Goal: Contribute content: Contribute content

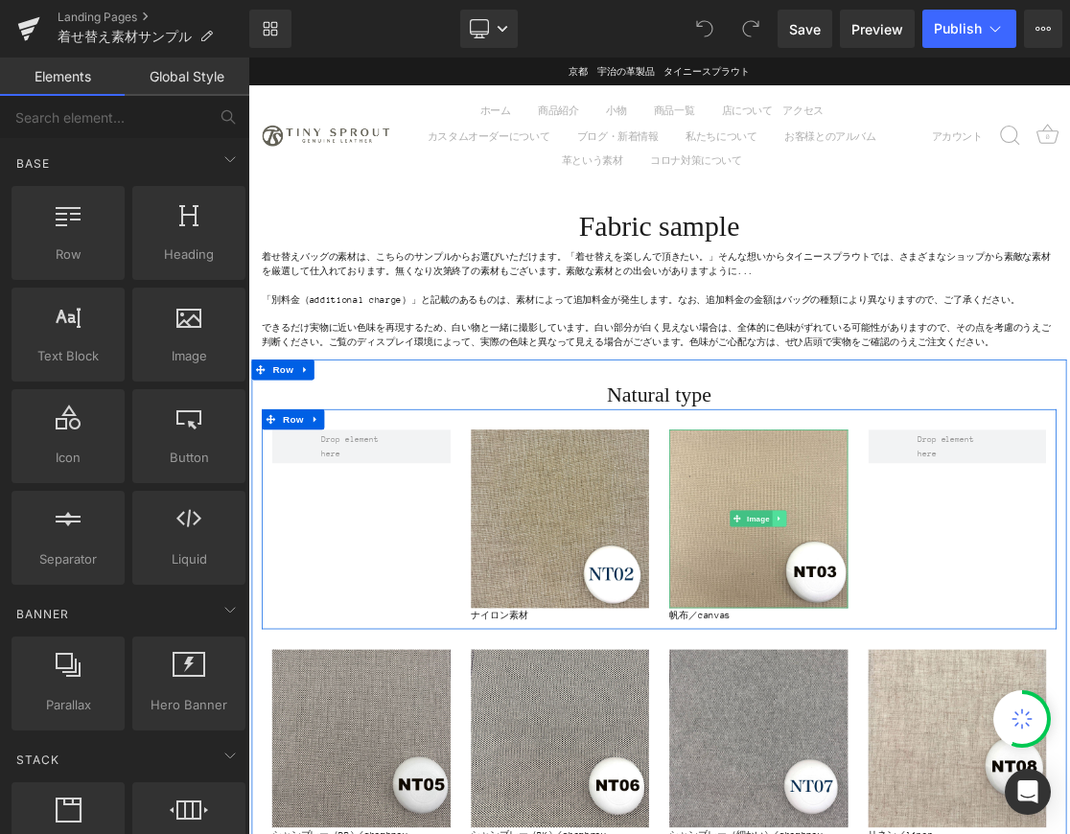
click at [998, 704] on icon at bounding box center [999, 709] width 11 height 12
click at [1004, 711] on icon at bounding box center [1008, 709] width 11 height 11
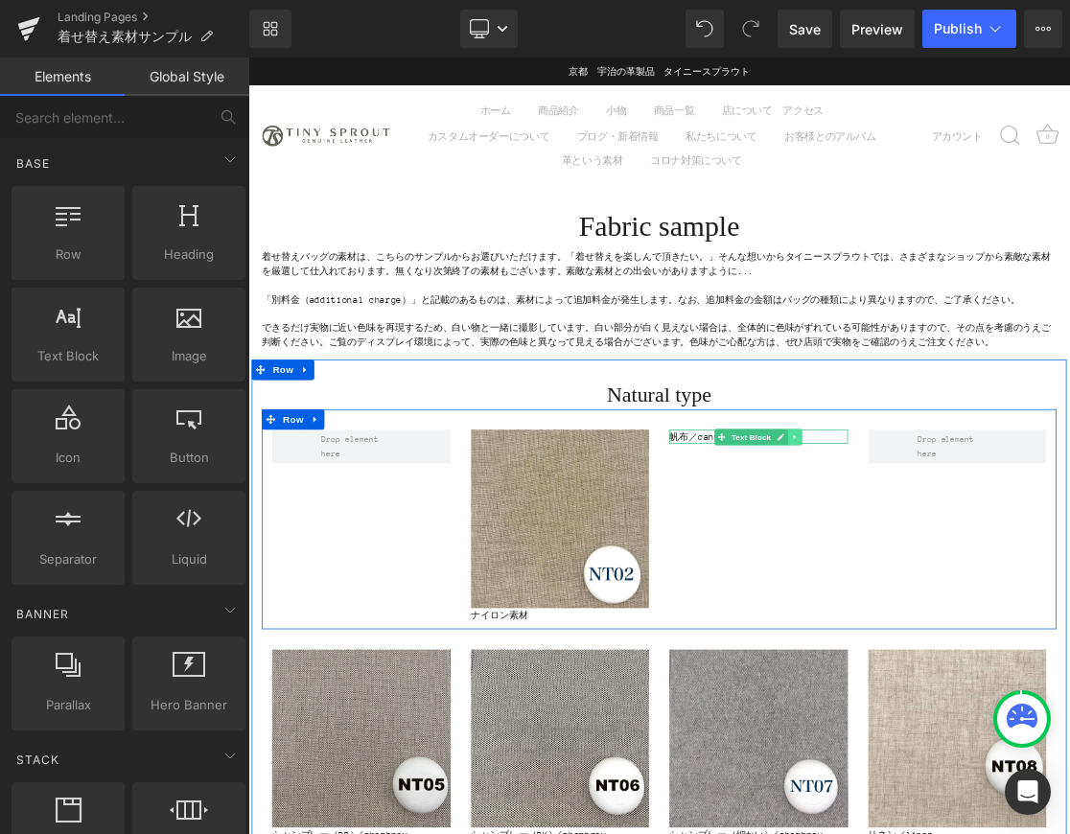
click at [1019, 594] on icon at bounding box center [1020, 593] width 3 height 7
click at [1021, 592] on link at bounding box center [1030, 593] width 20 height 23
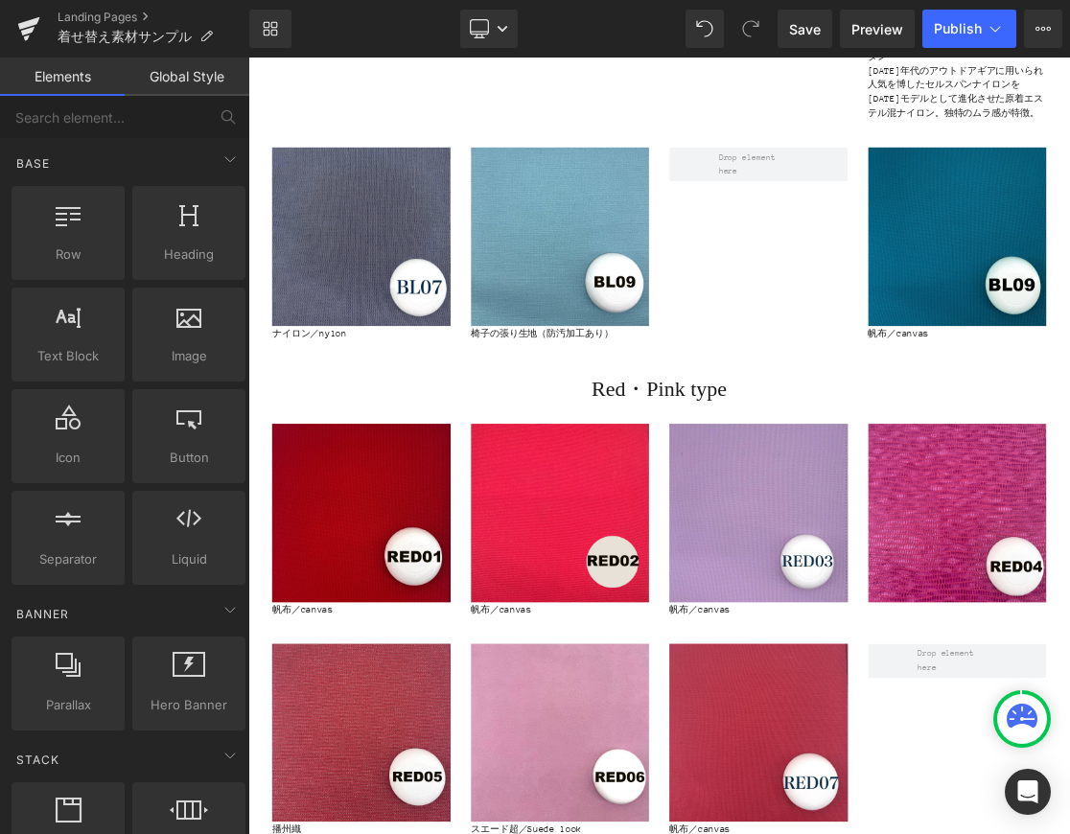
scroll to position [3641, 0]
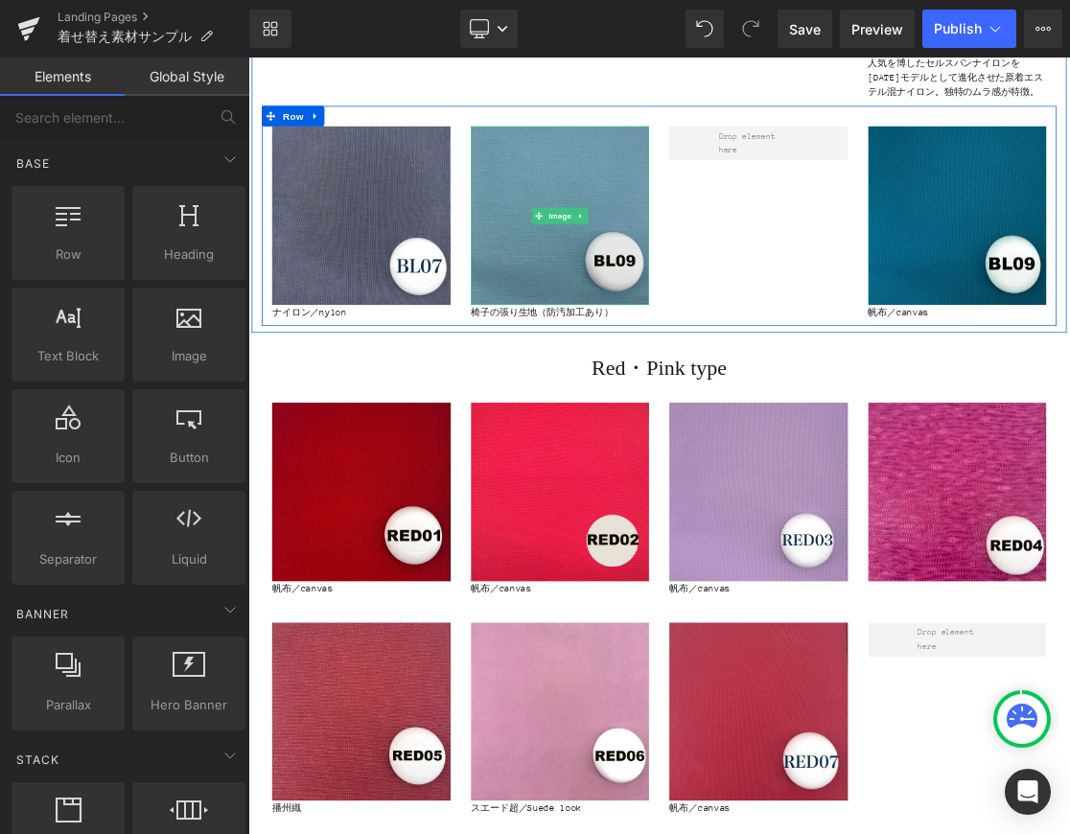
click at [699, 237] on img at bounding box center [689, 281] width 252 height 252
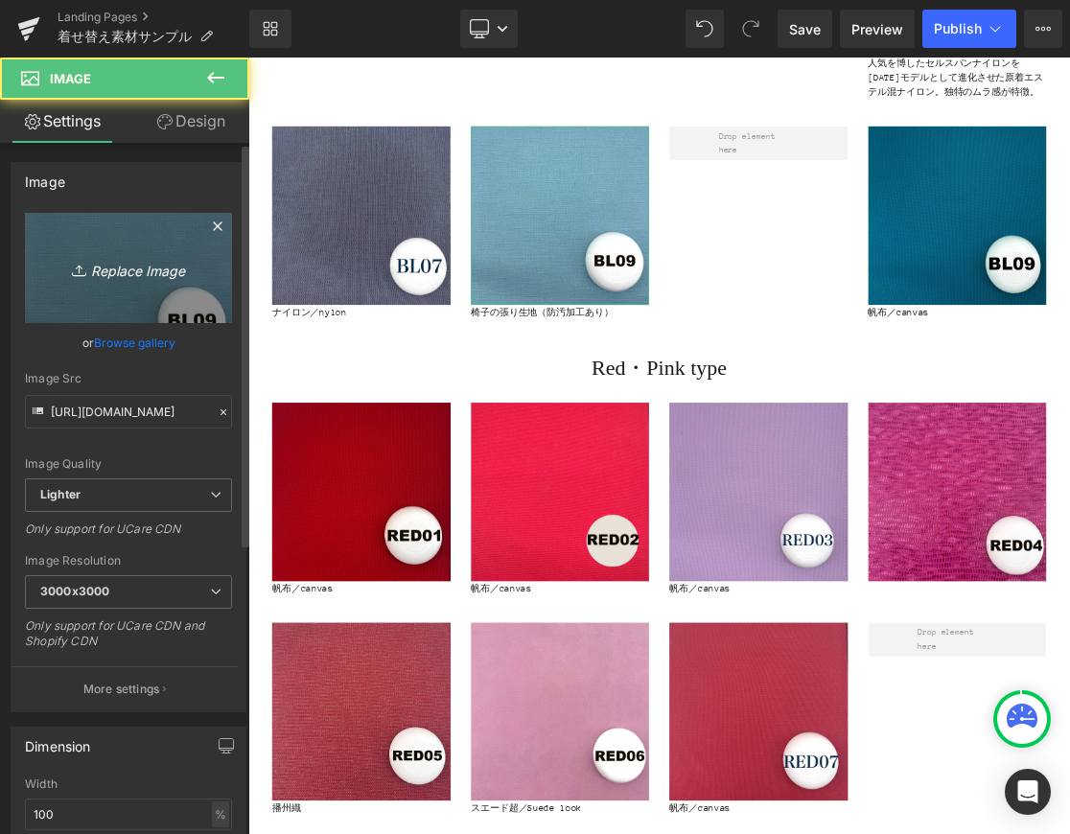
click at [160, 284] on link "Replace Image" at bounding box center [128, 268] width 207 height 110
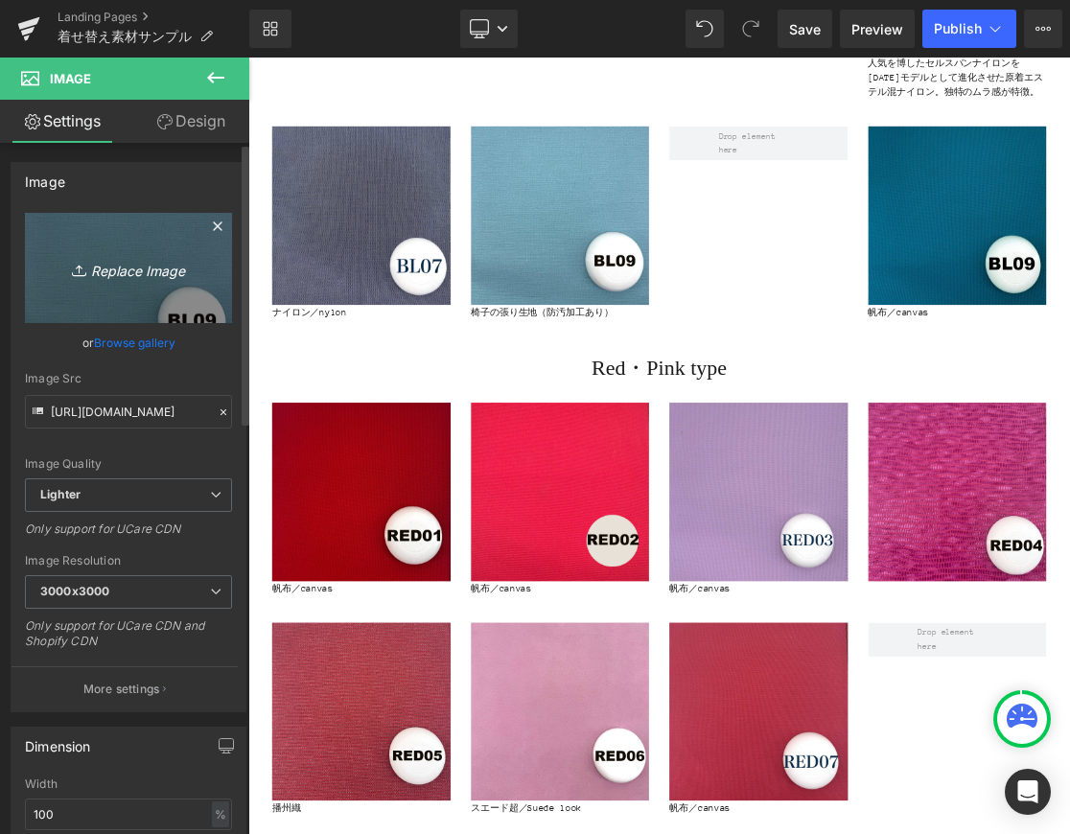
type input "C:\fakepath\2025-07-23_18-56-39_880.png"
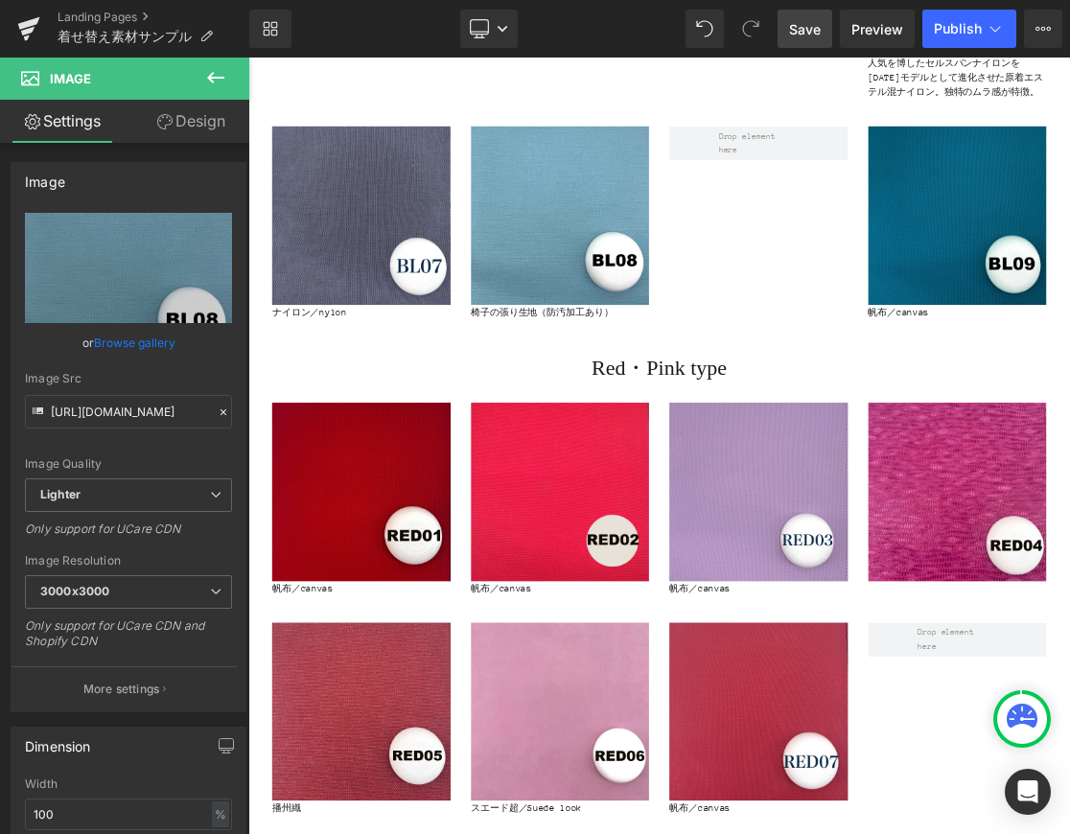
click at [794, 34] on span "Save" at bounding box center [805, 29] width 32 height 20
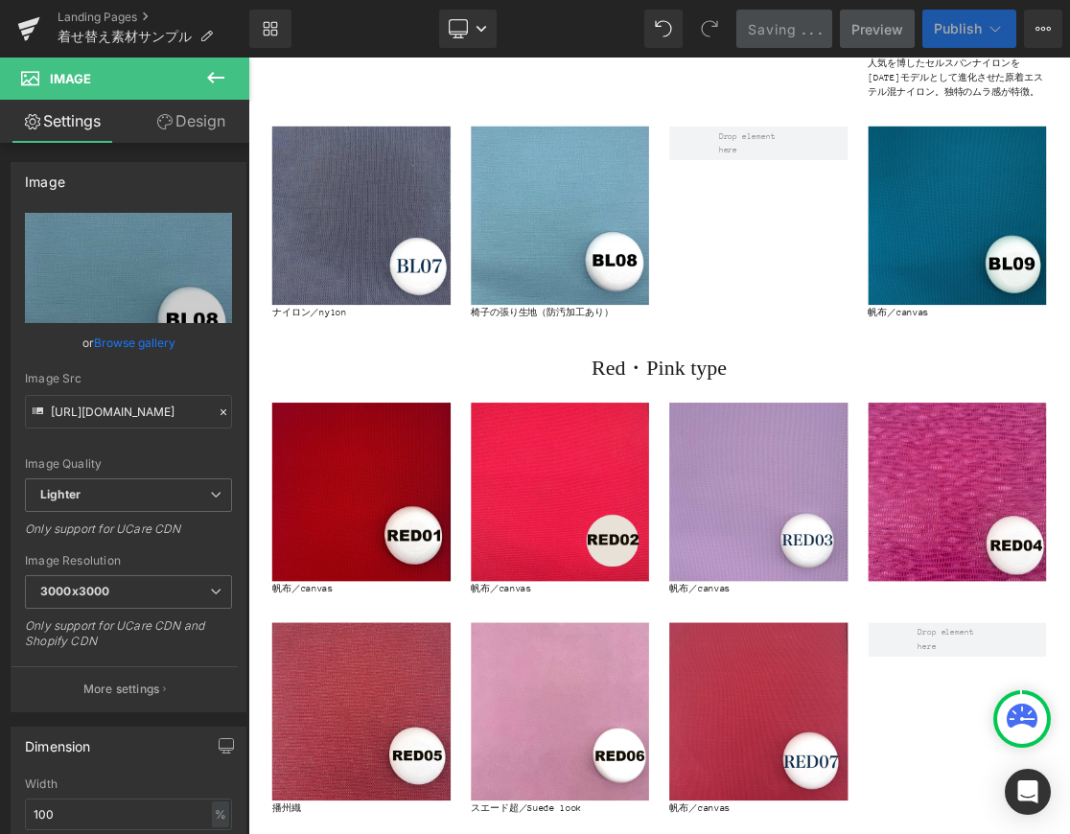
click at [938, 31] on span "Publish" at bounding box center [958, 28] width 48 height 15
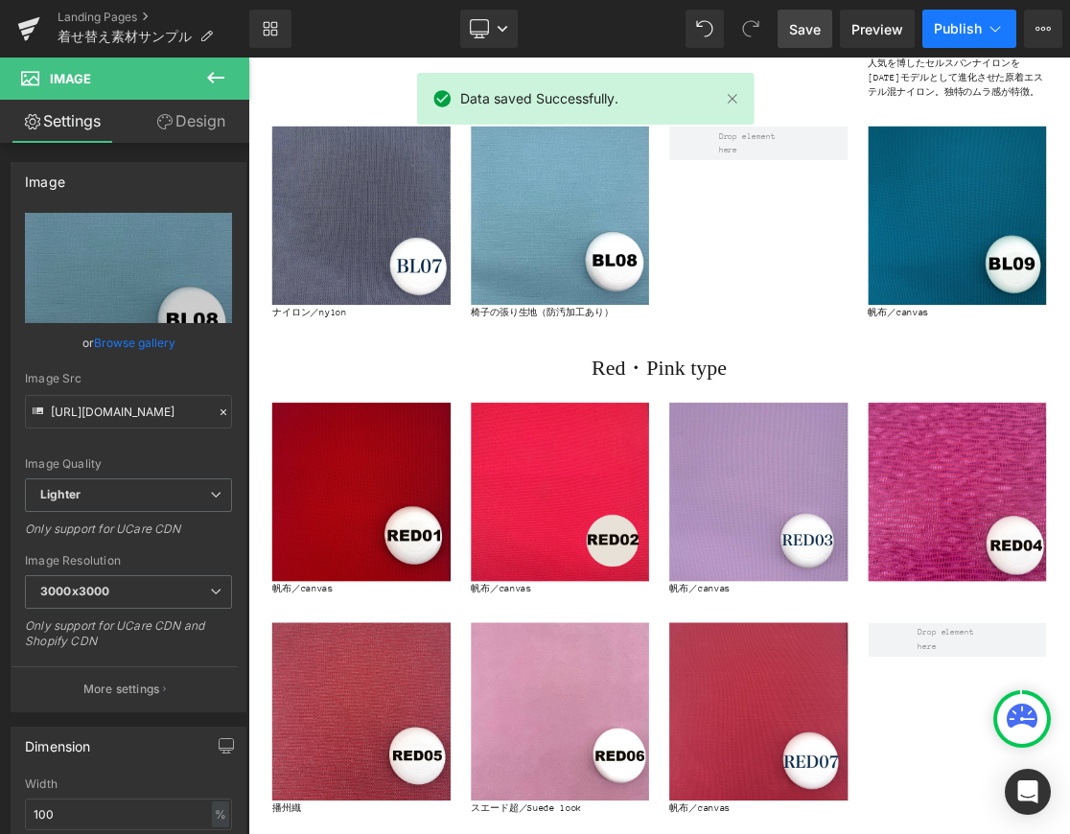
click at [944, 27] on span "Publish" at bounding box center [958, 28] width 48 height 15
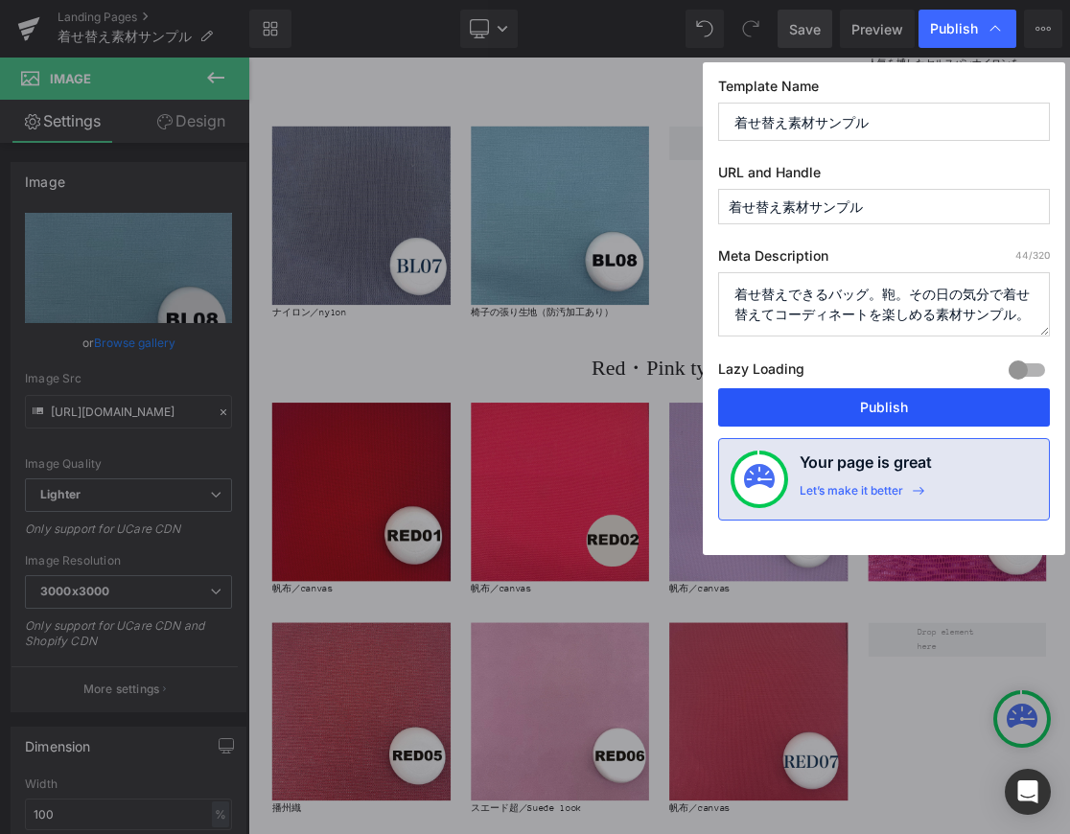
click at [845, 410] on button "Publish" at bounding box center [884, 407] width 332 height 38
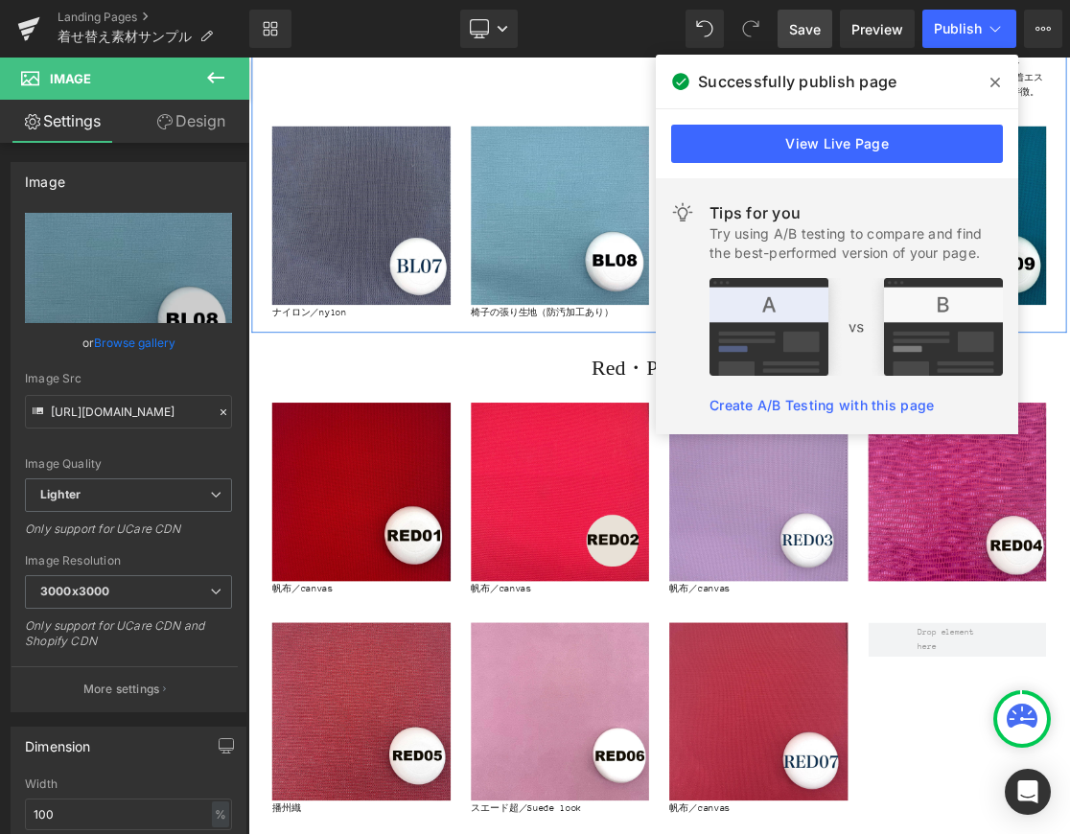
click at [258, 209] on div "Brue type Heading Image ナイロン／nylon Text Block Image 帆布／canvas Text Block Image …" at bounding box center [828, 55] width 1151 height 762
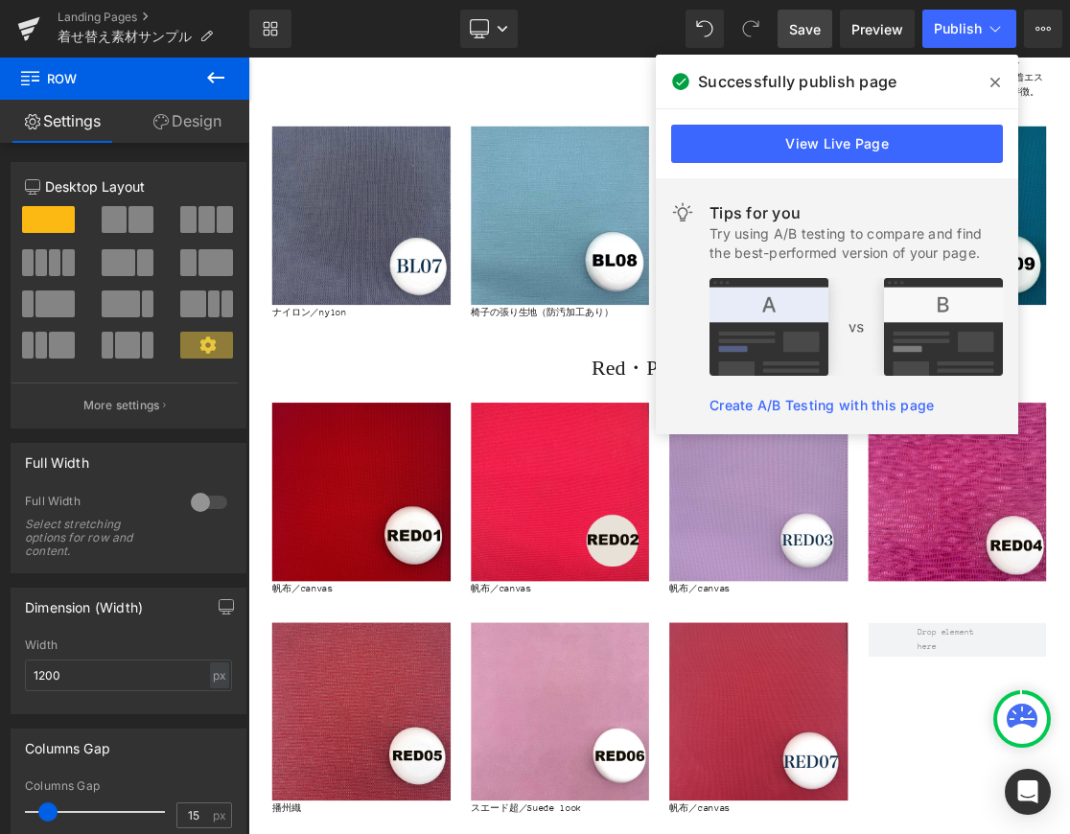
click at [995, 83] on icon at bounding box center [996, 82] width 10 height 15
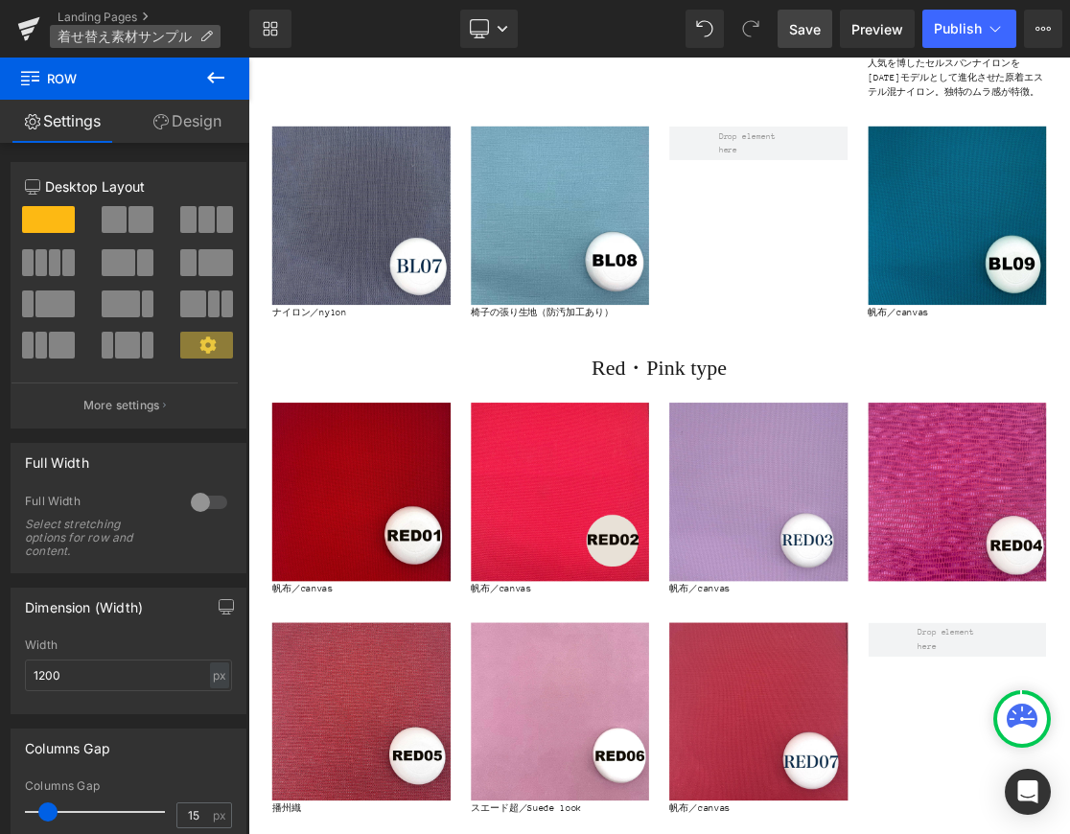
click at [108, 35] on span "着せ替え素材サンプル" at bounding box center [125, 36] width 134 height 15
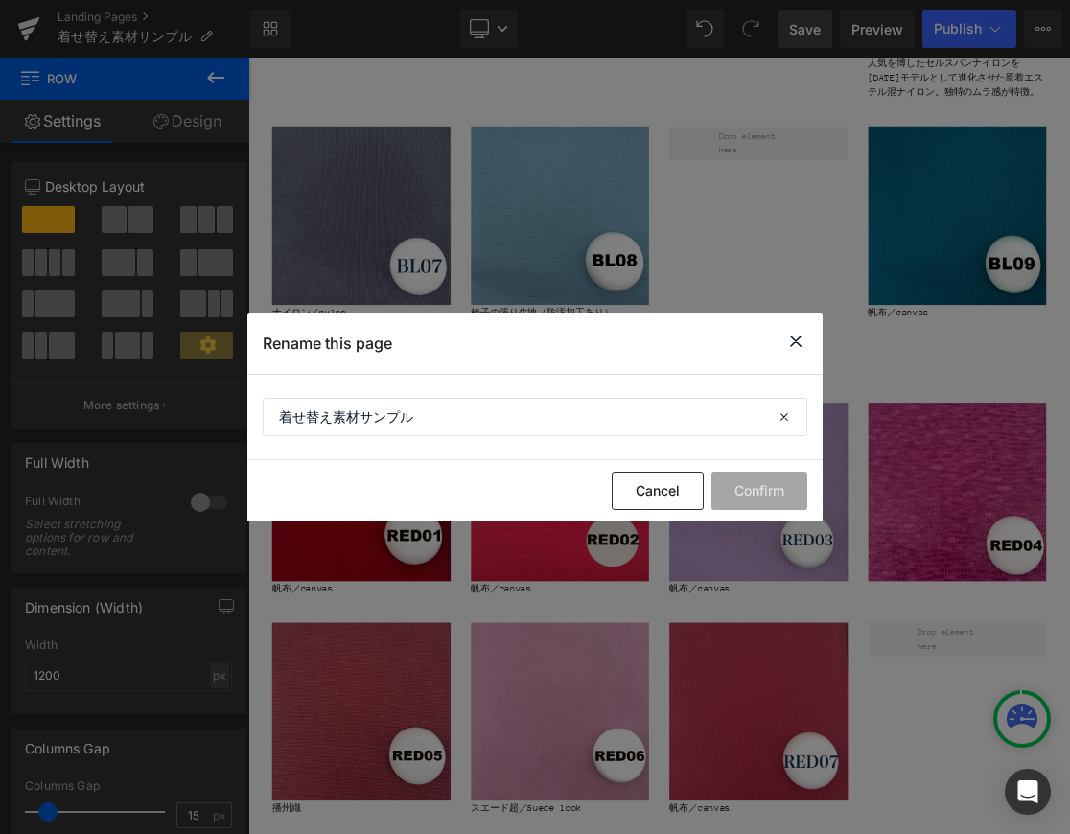
drag, startPoint x: 792, startPoint y: 340, endPoint x: 157, endPoint y: 319, distance: 635.3
click at [792, 340] on icon at bounding box center [796, 342] width 23 height 24
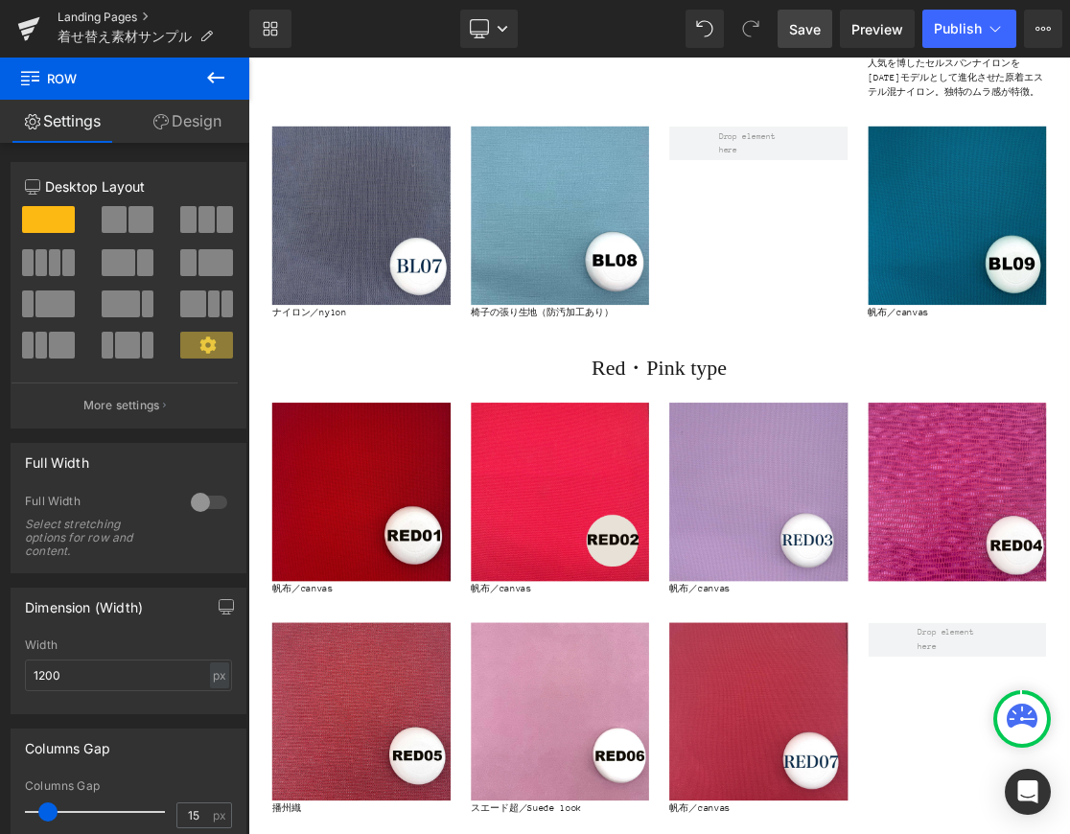
click at [65, 20] on link "Landing Pages" at bounding box center [154, 17] width 192 height 15
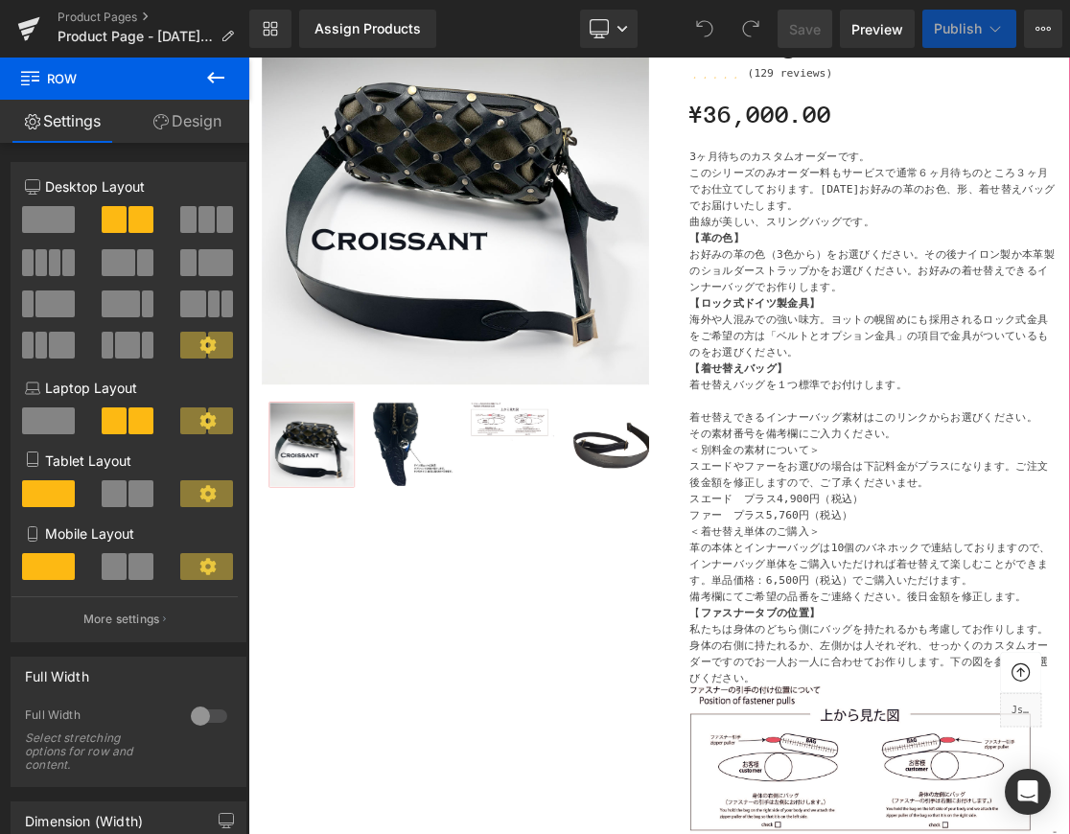
scroll to position [889, 0]
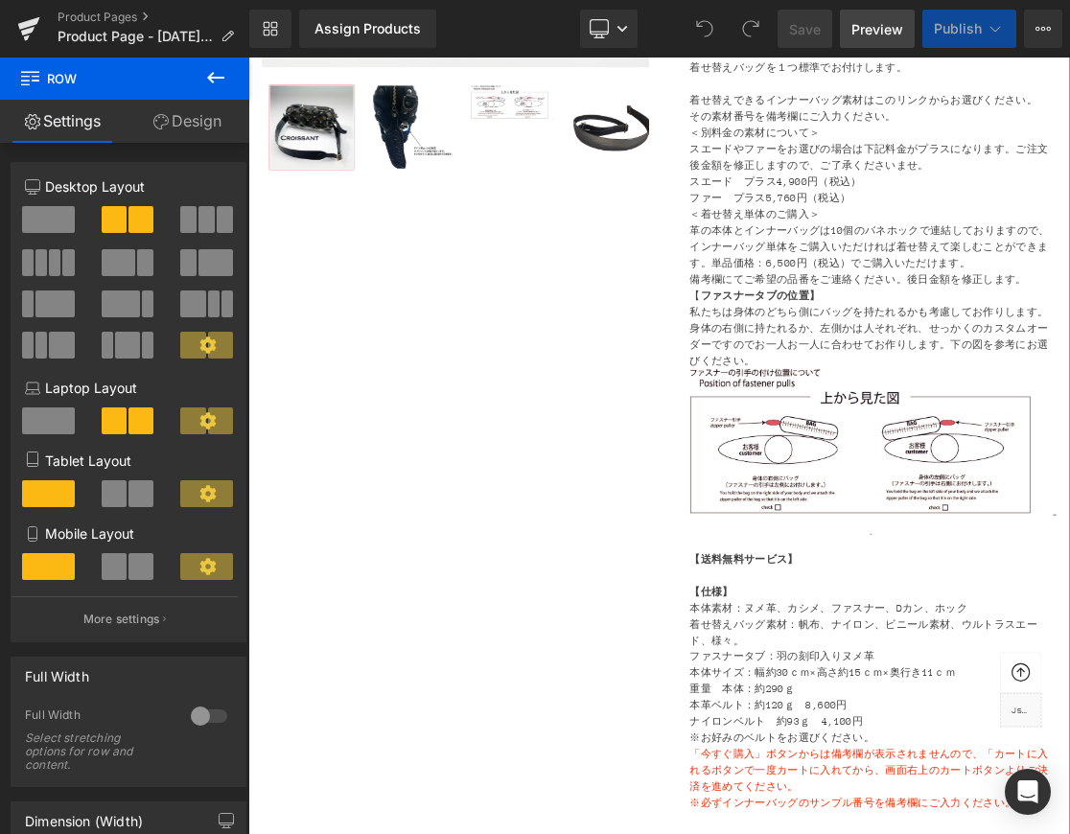
click at [899, 35] on span "Preview" at bounding box center [878, 29] width 52 height 20
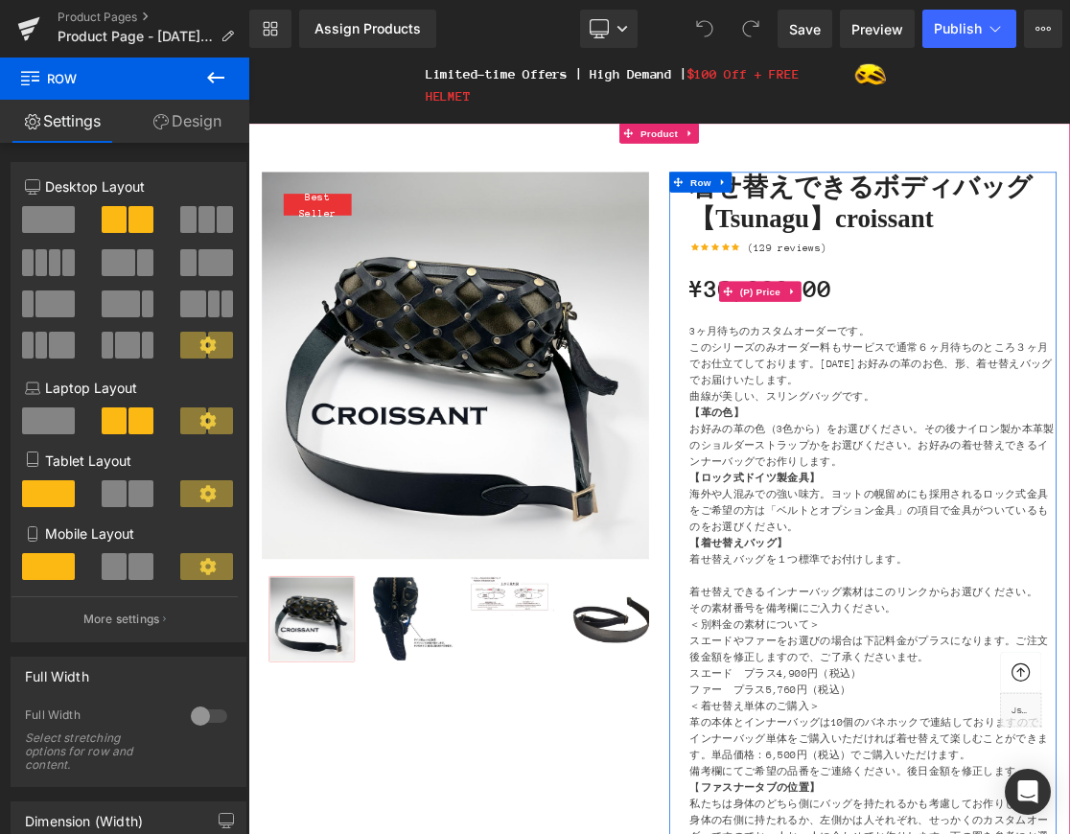
scroll to position [199, 0]
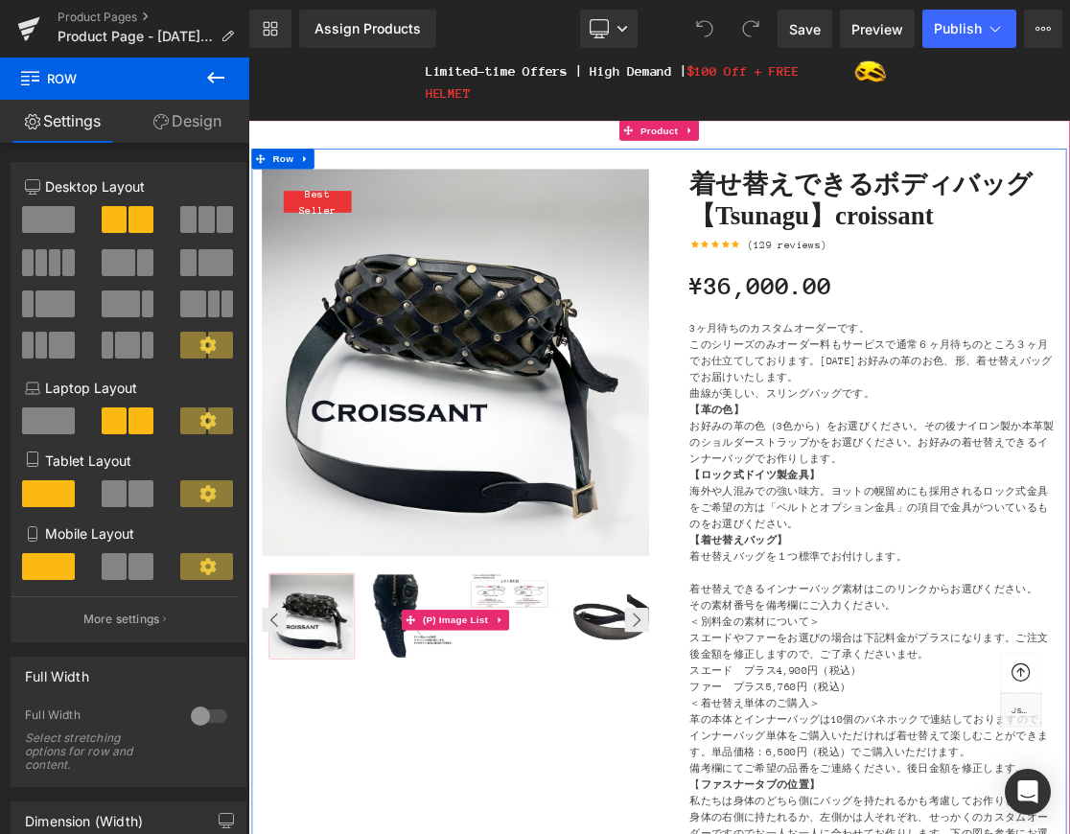
click at [457, 813] on img at bounding box center [480, 845] width 118 height 117
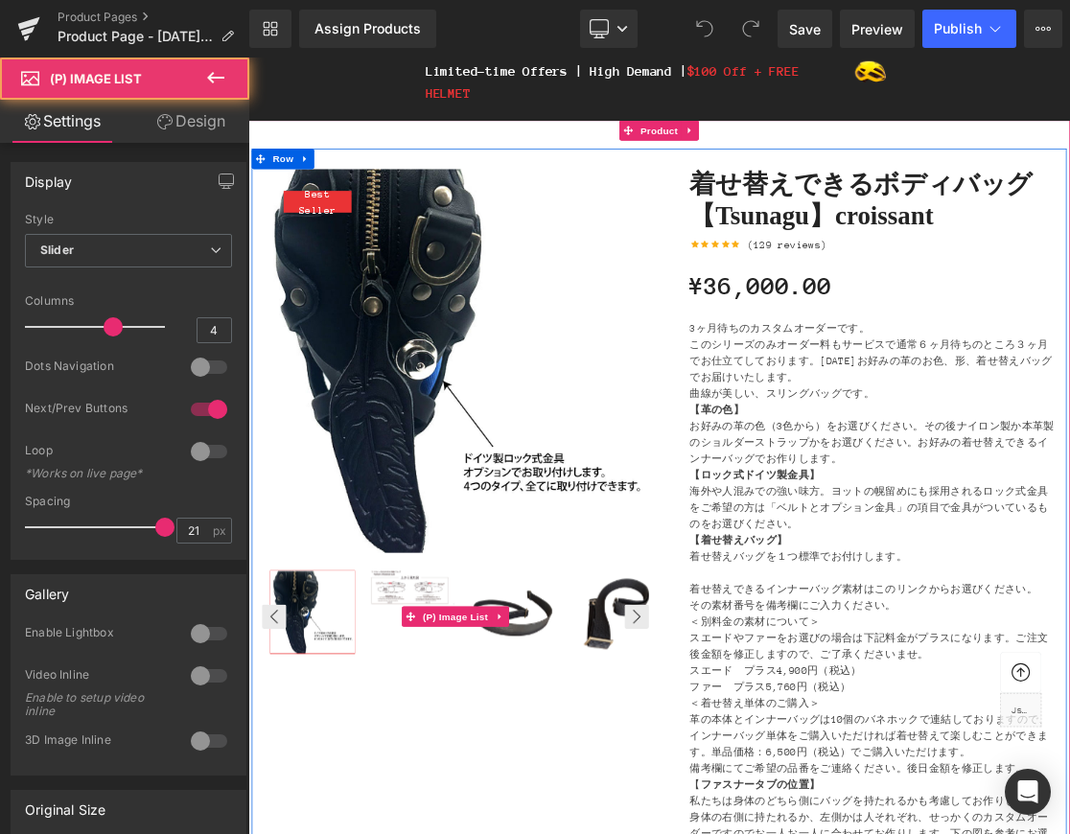
click at [462, 816] on img at bounding box center [481, 809] width 118 height 53
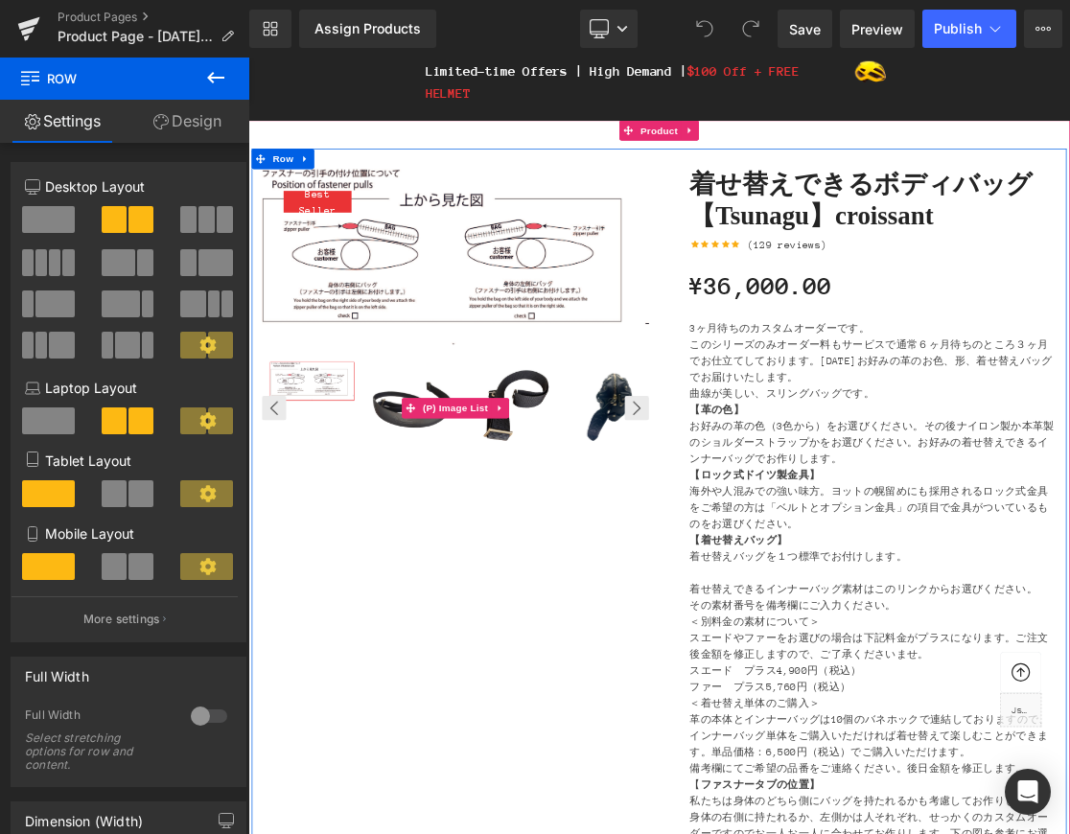
click at [434, 556] on img at bounding box center [480, 547] width 118 height 118
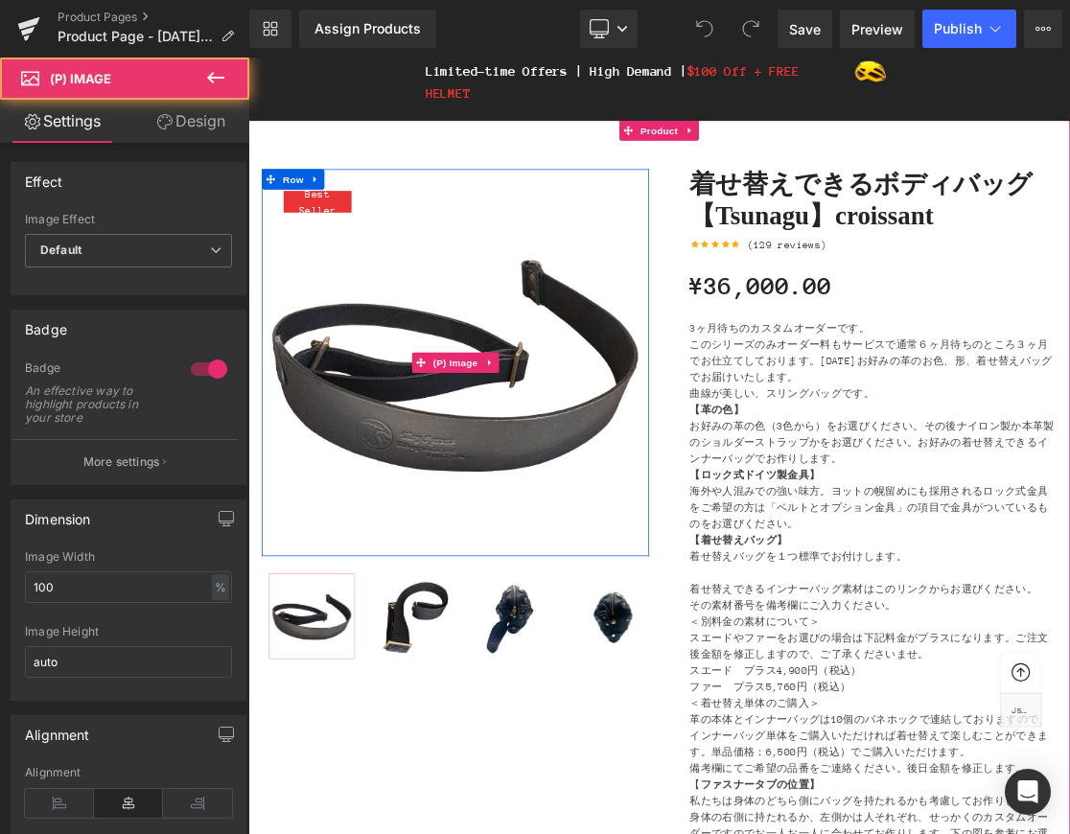
click at [480, 576] on img at bounding box center [541, 488] width 547 height 547
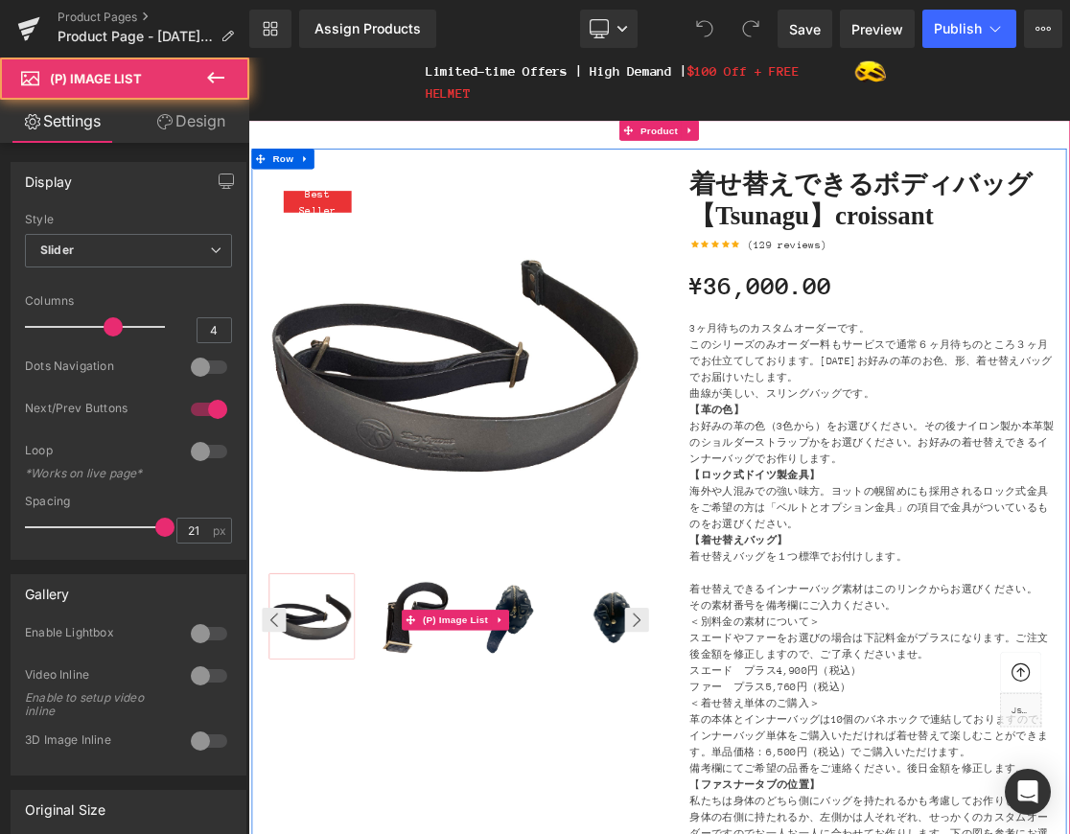
click at [627, 833] on img at bounding box center [622, 846] width 118 height 118
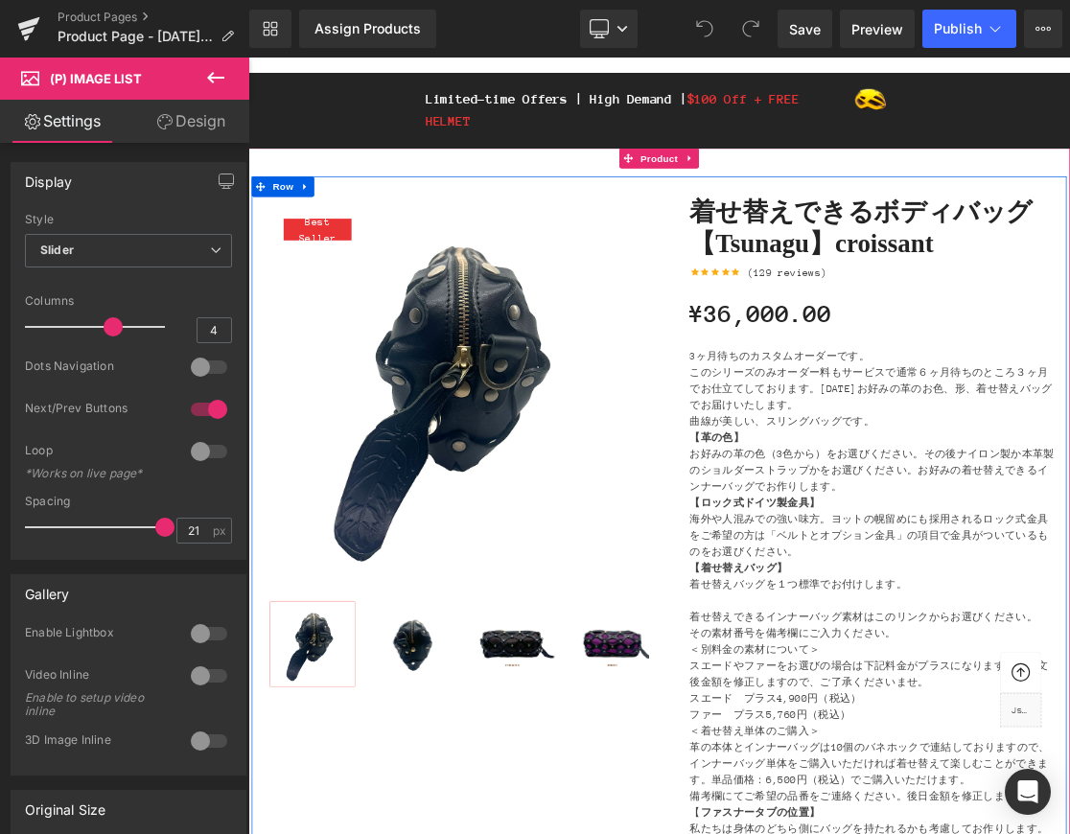
scroll to position [0, 0]
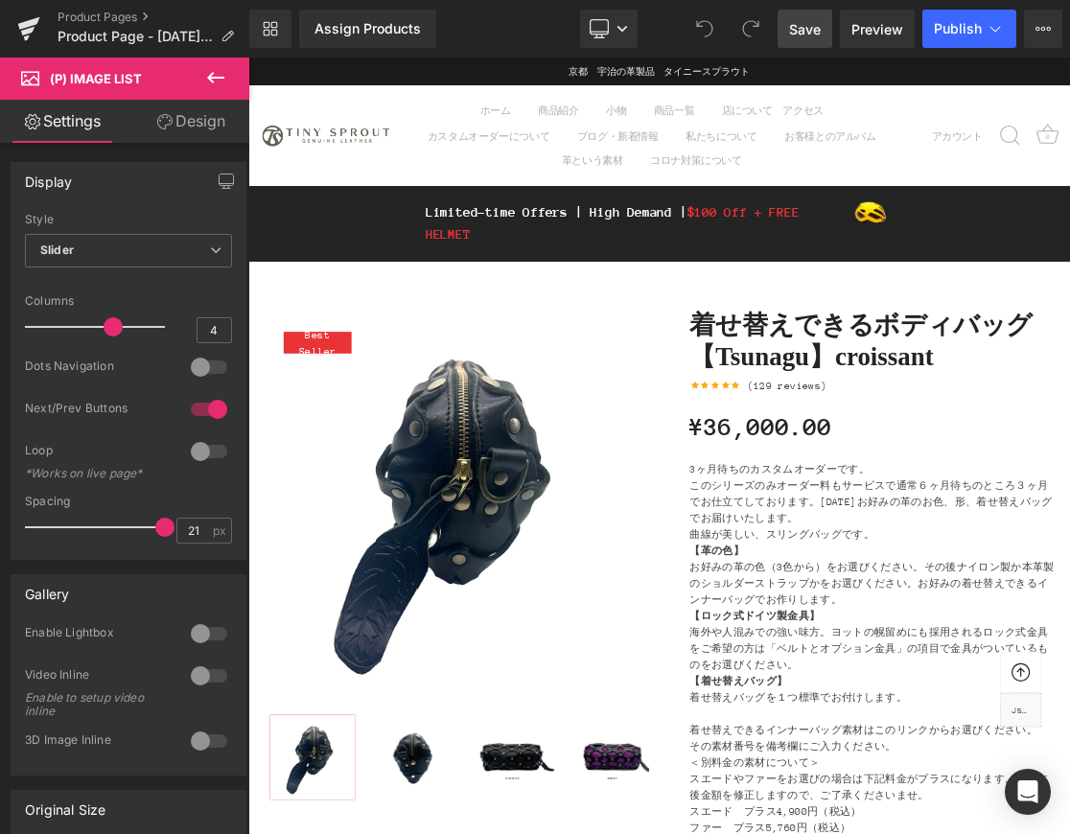
click at [814, 32] on span "Save" at bounding box center [805, 29] width 32 height 20
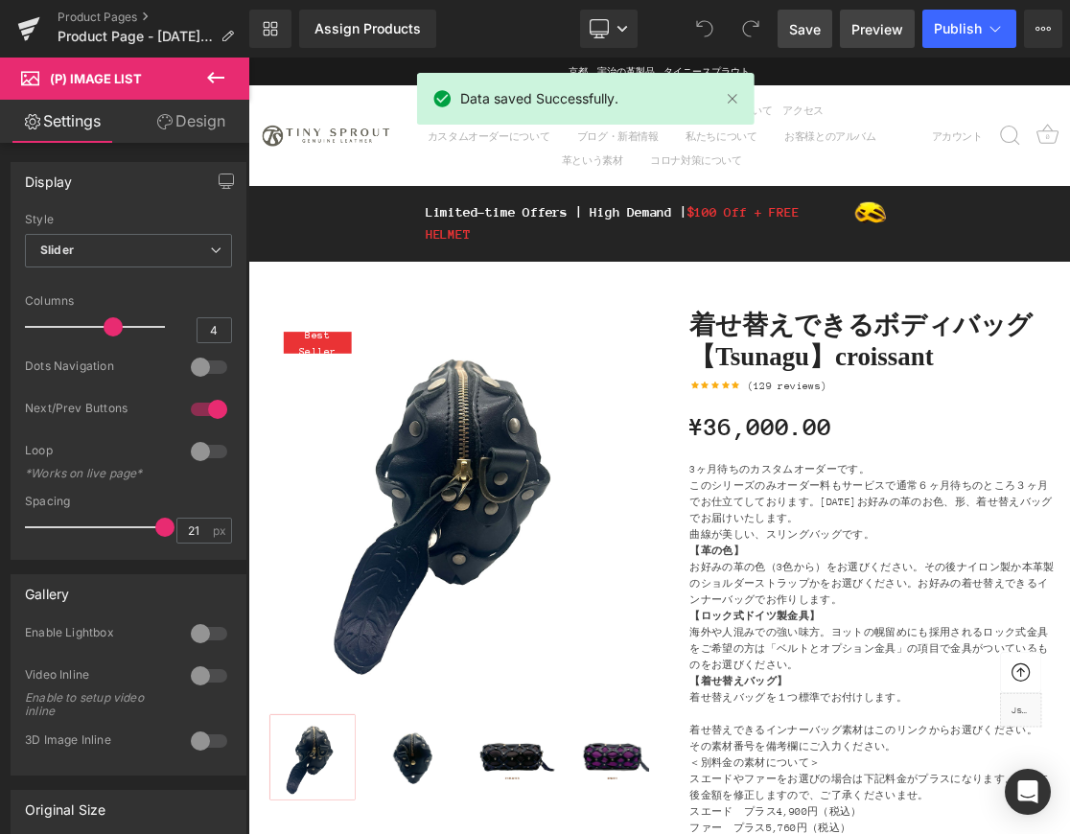
click at [865, 32] on span "Preview" at bounding box center [878, 29] width 52 height 20
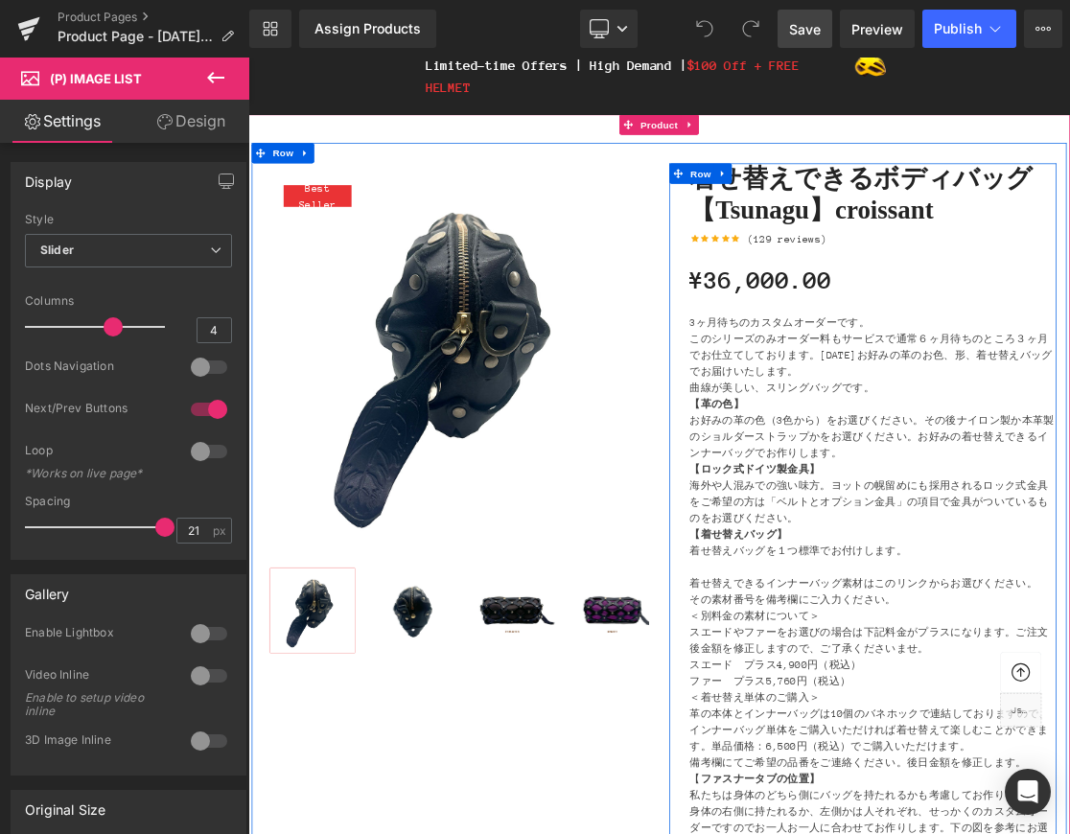
scroll to position [230, 0]
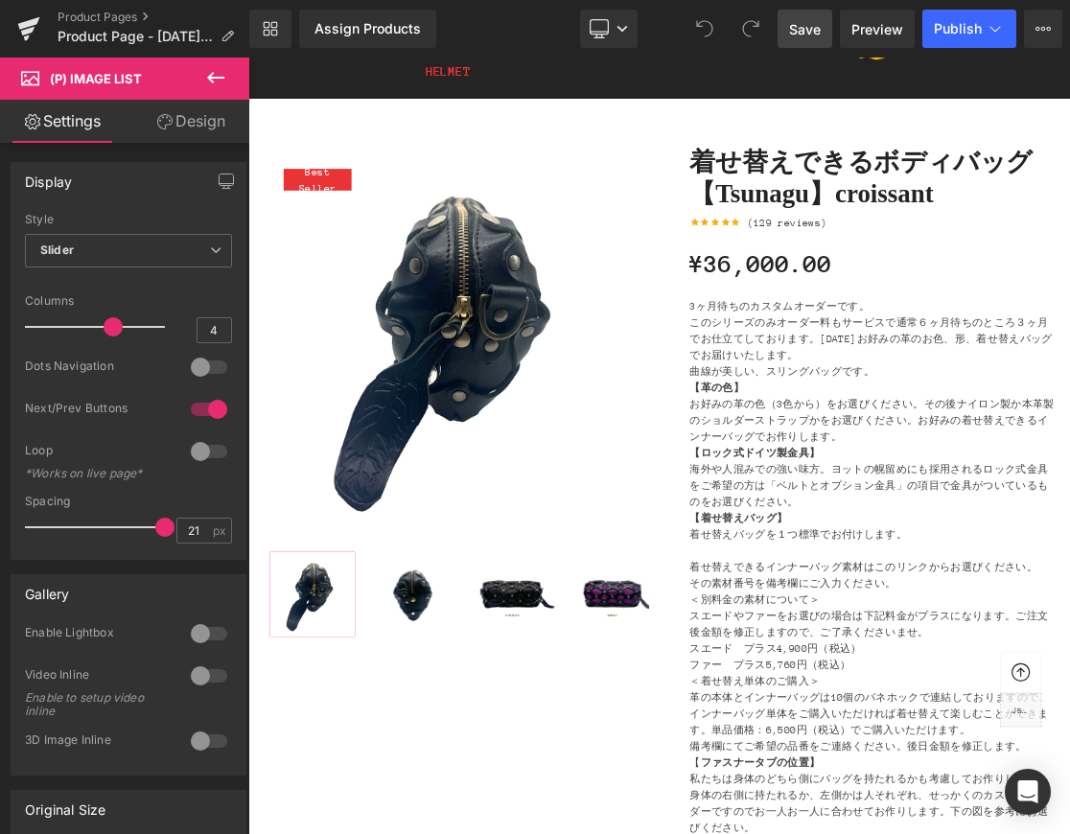
click at [226, 70] on icon at bounding box center [215, 77] width 23 height 23
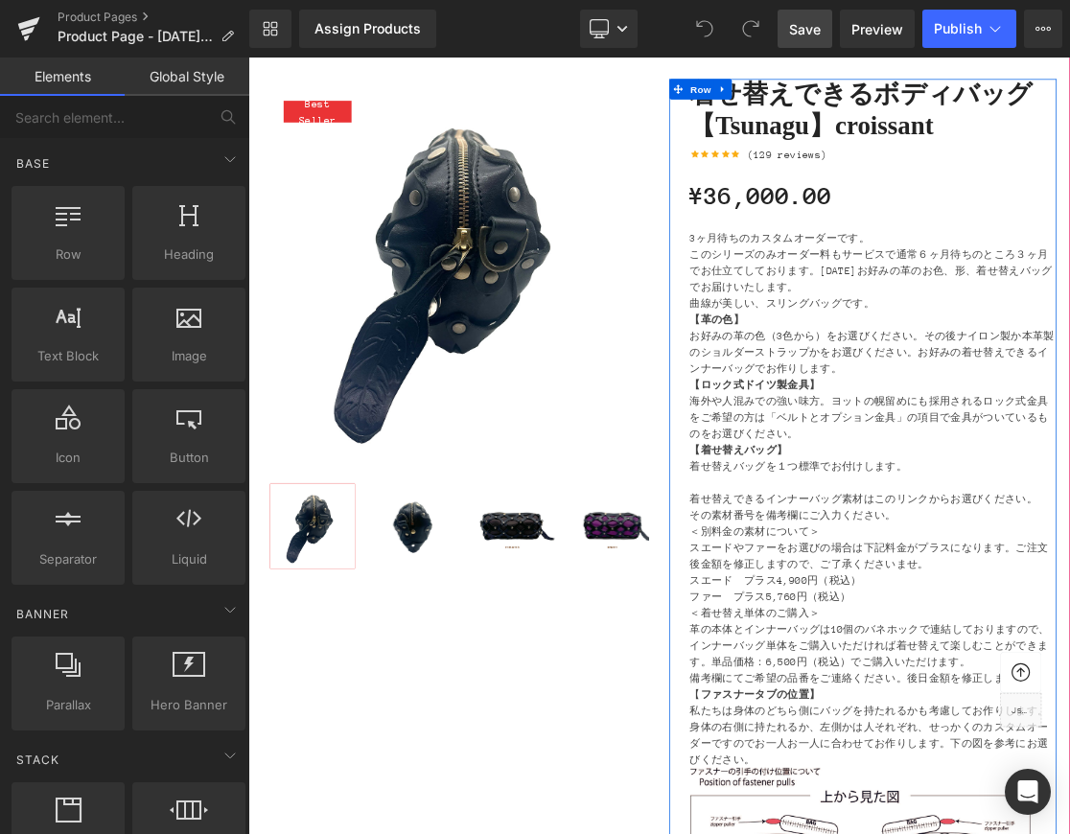
scroll to position [329, 0]
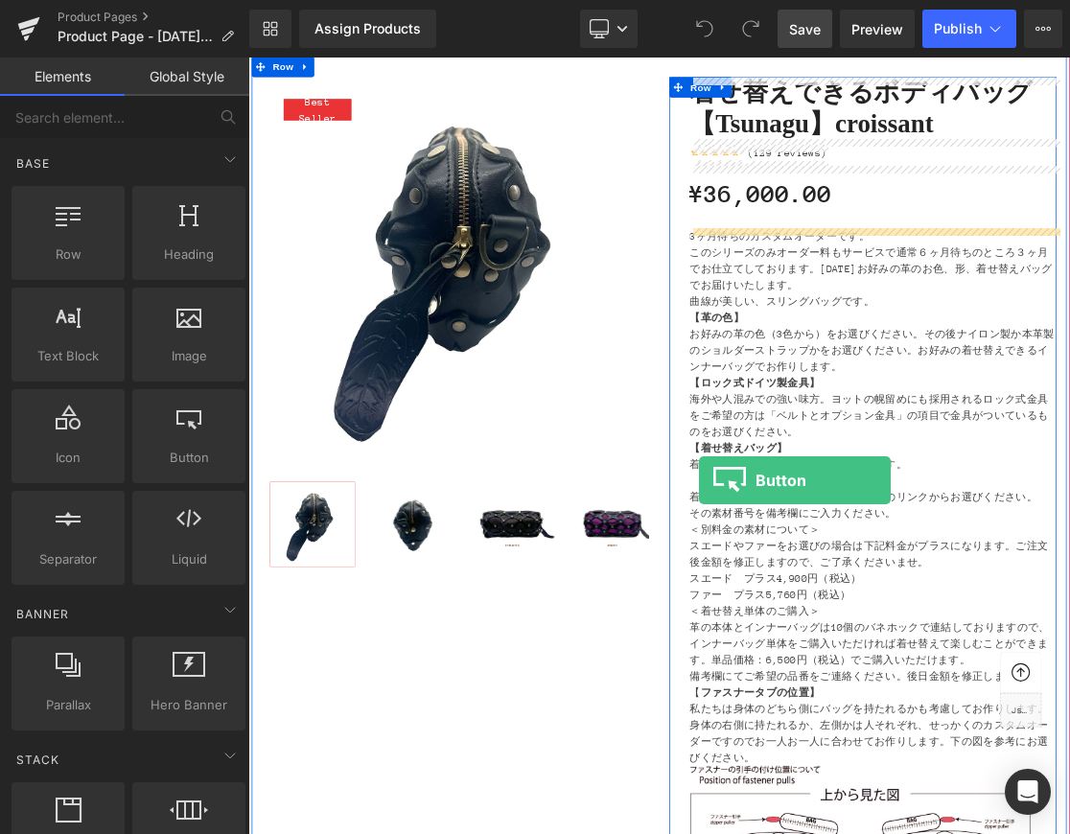
drag, startPoint x: 458, startPoint y: 503, endPoint x: 884, endPoint y: 654, distance: 452.0
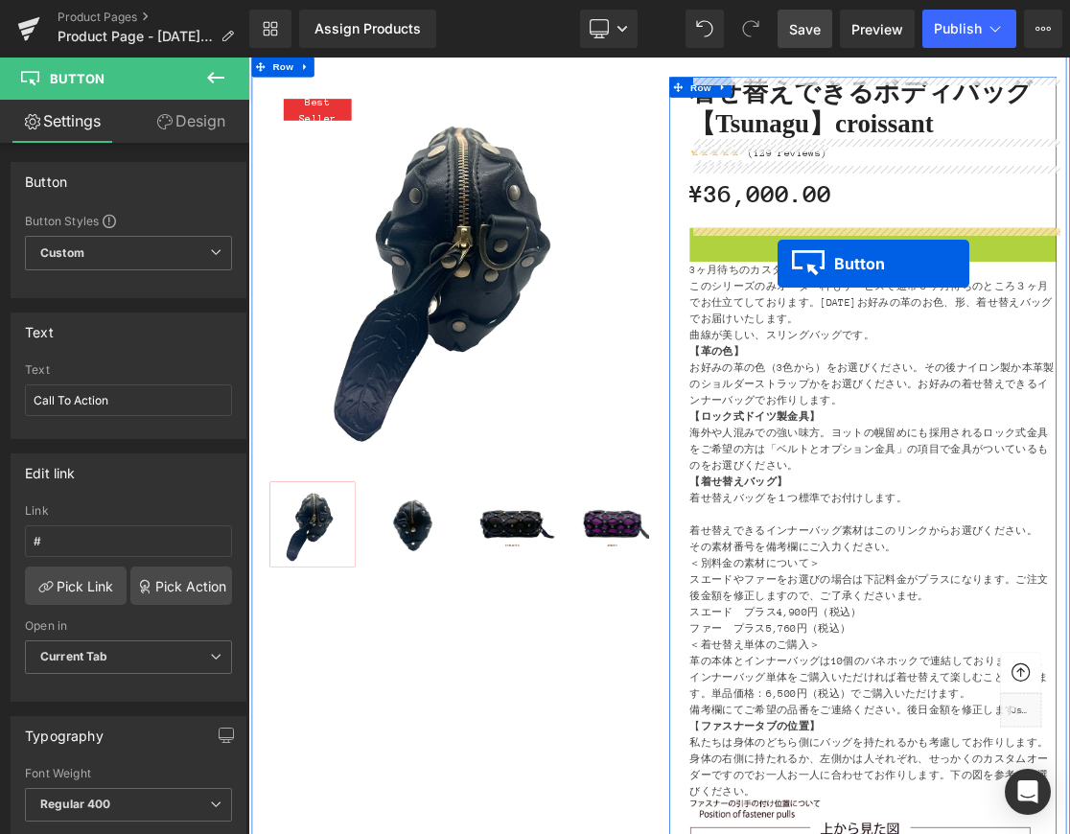
drag, startPoint x: 1090, startPoint y: 319, endPoint x: 997, endPoint y: 343, distance: 96.1
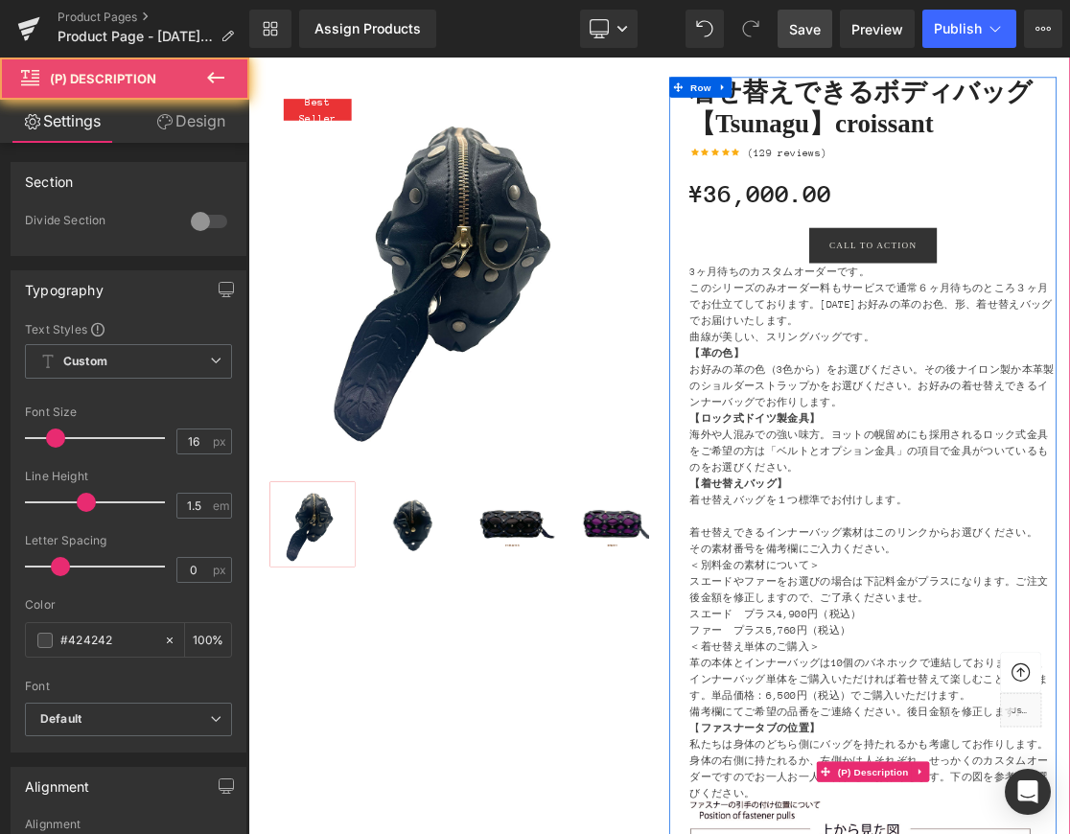
click at [984, 728] on link "着せ替えできるインナーバッグ" at bounding box center [979, 727] width 215 height 16
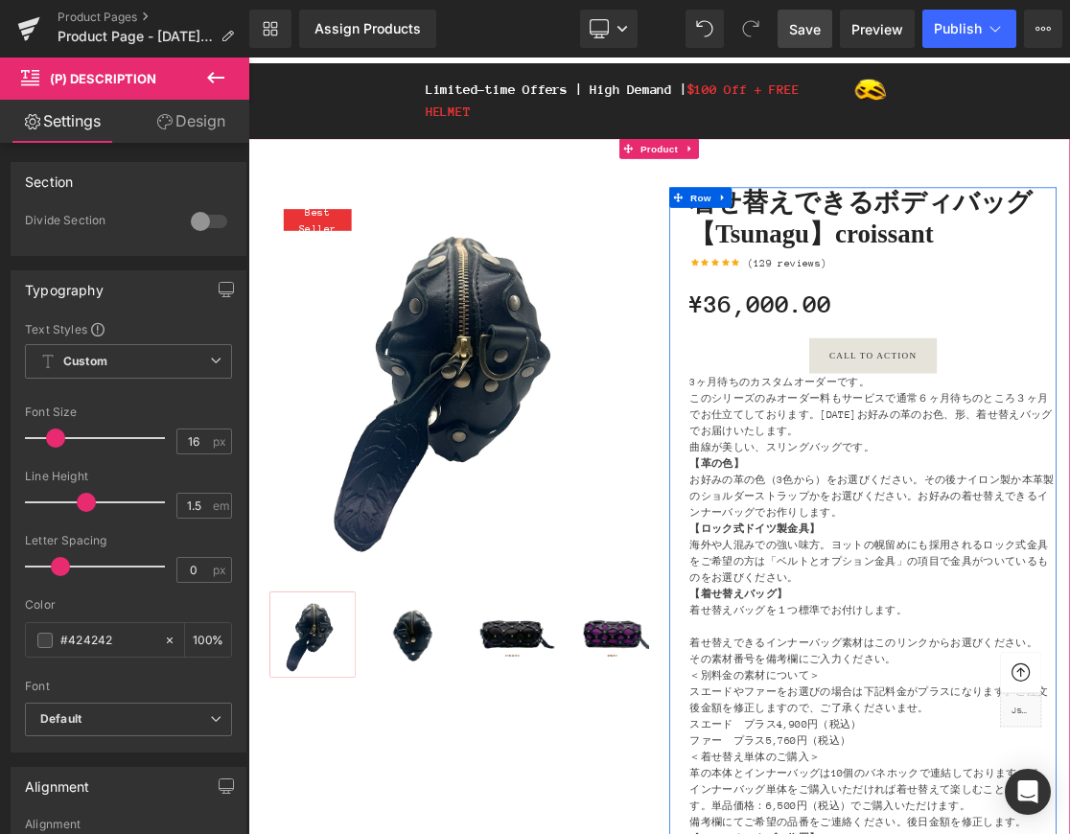
scroll to position [357, 0]
